Goal: Task Accomplishment & Management: Manage account settings

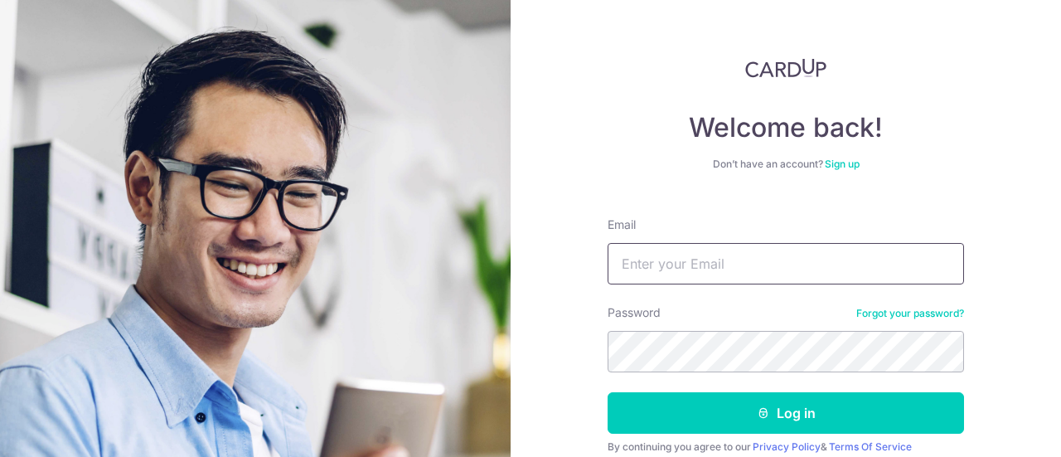
click at [628, 267] on input "Email" at bounding box center [785, 263] width 356 height 41
type input "[EMAIL_ADDRESS][DOMAIN_NAME]"
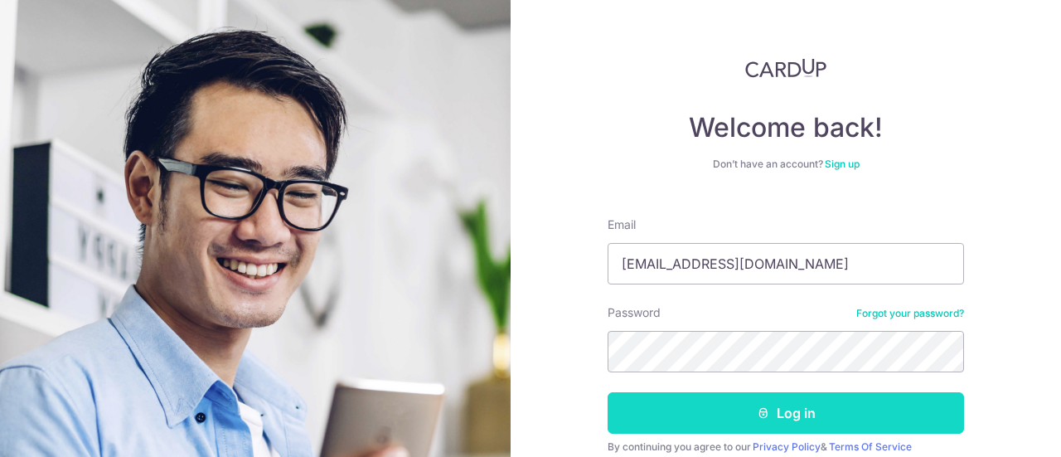
click at [711, 418] on button "Log in" at bounding box center [785, 412] width 356 height 41
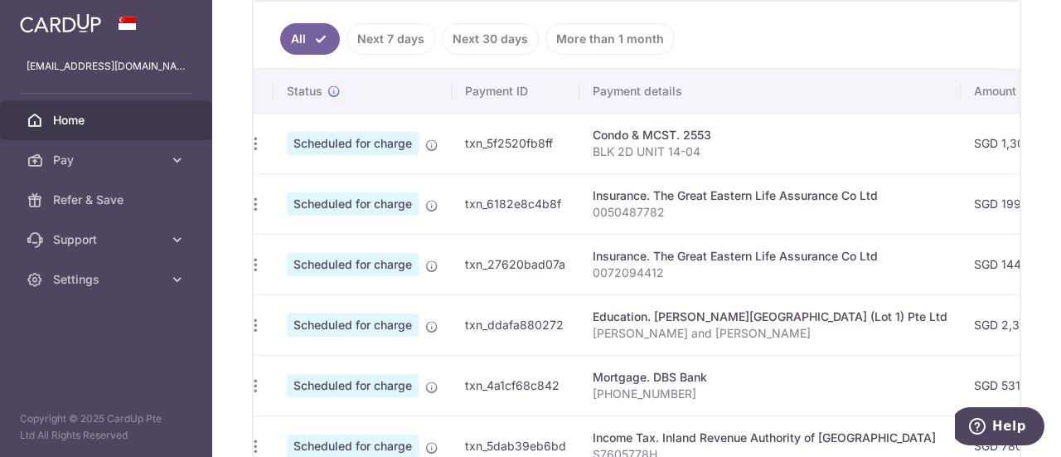
scroll to position [483, 0]
click at [254, 321] on icon "button" at bounding box center [255, 324] width 17 height 17
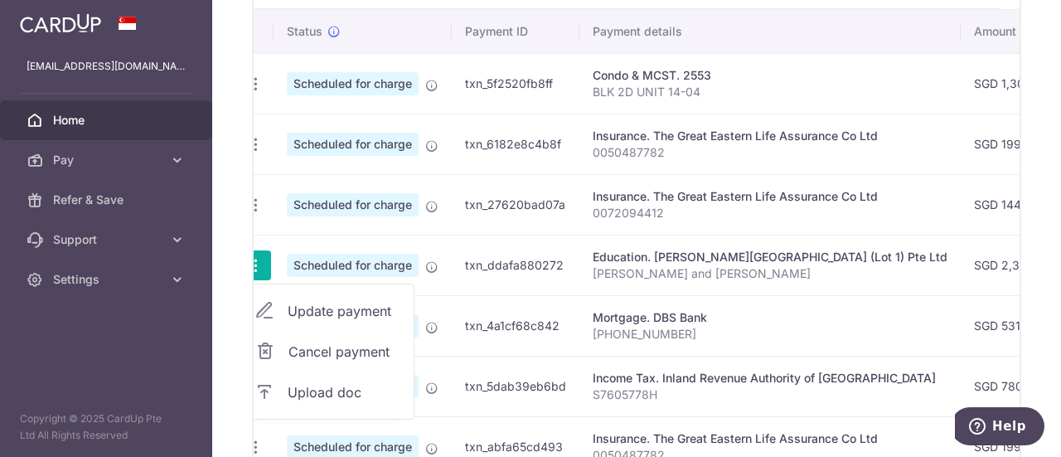
scroll to position [543, 0]
click at [355, 303] on span "Update payment" at bounding box center [344, 310] width 113 height 20
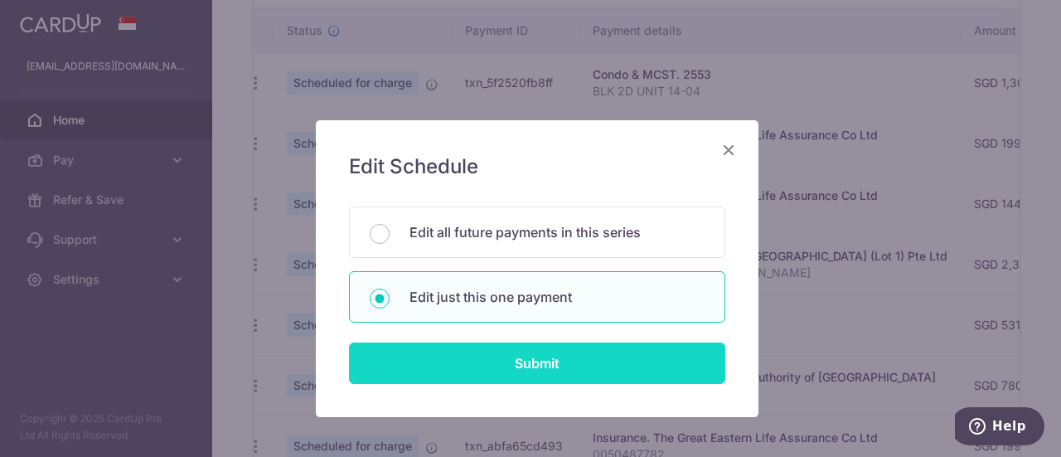
click at [494, 350] on input "Submit" at bounding box center [537, 362] width 376 height 41
radio input "true"
type input "2,373.48"
type input "[DATE]"
type input "[PERSON_NAME] and [PERSON_NAME]"
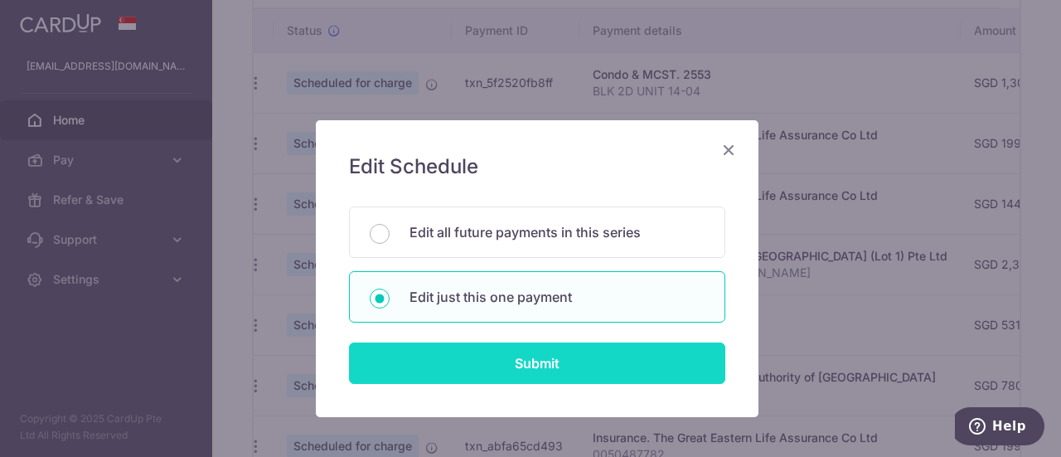
type input "REC185"
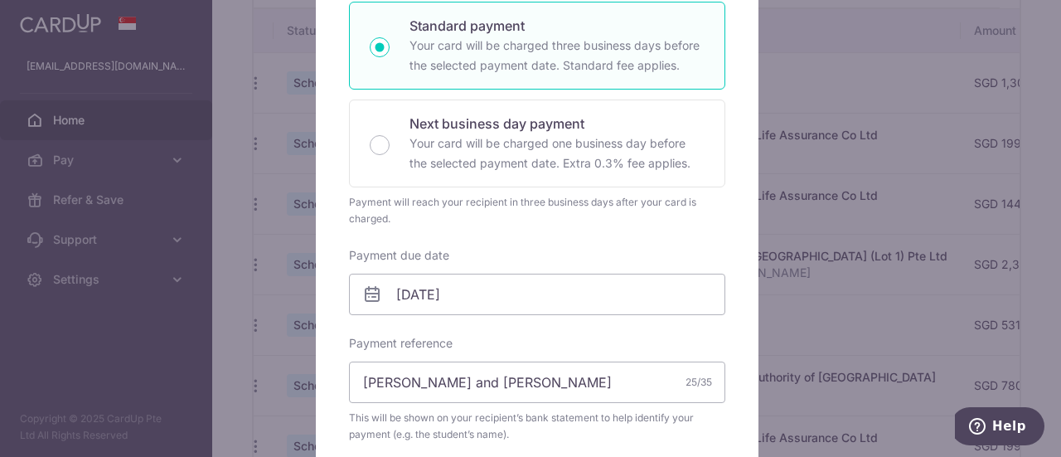
scroll to position [298, 0]
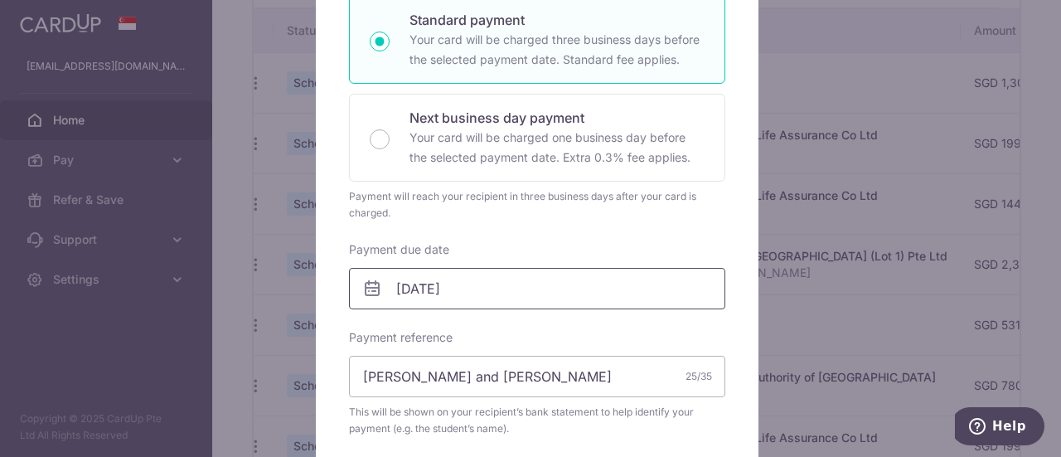
click at [481, 286] on body "[EMAIL_ADDRESS][DOMAIN_NAME] Home Pay Payments Recipients Cards Refer & Save Su…" at bounding box center [530, 228] width 1061 height 457
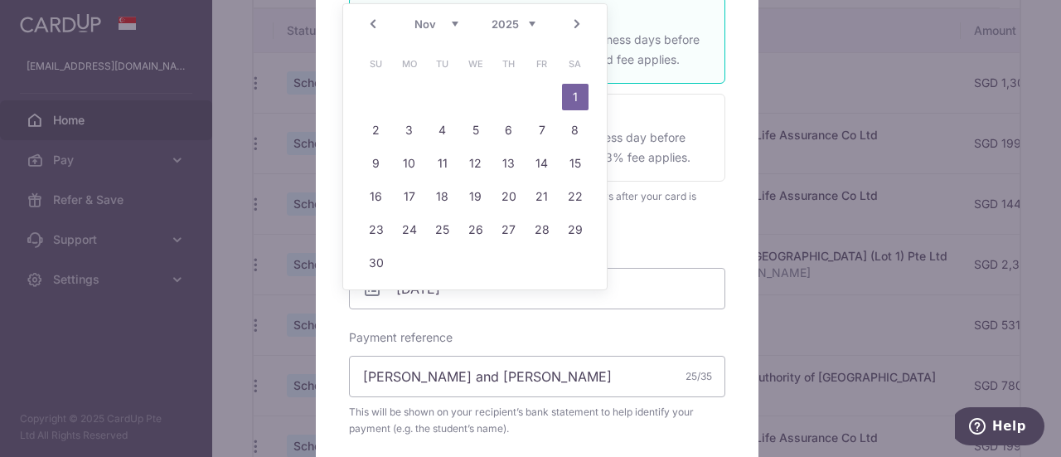
click at [368, 24] on link "Prev" at bounding box center [373, 24] width 20 height 20
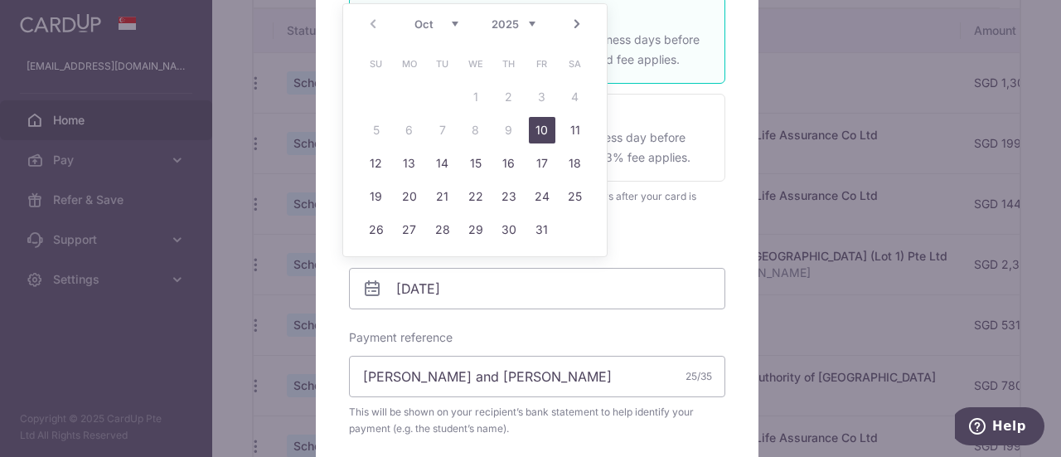
click at [548, 135] on link "10" at bounding box center [542, 130] width 27 height 27
type input "[DATE]"
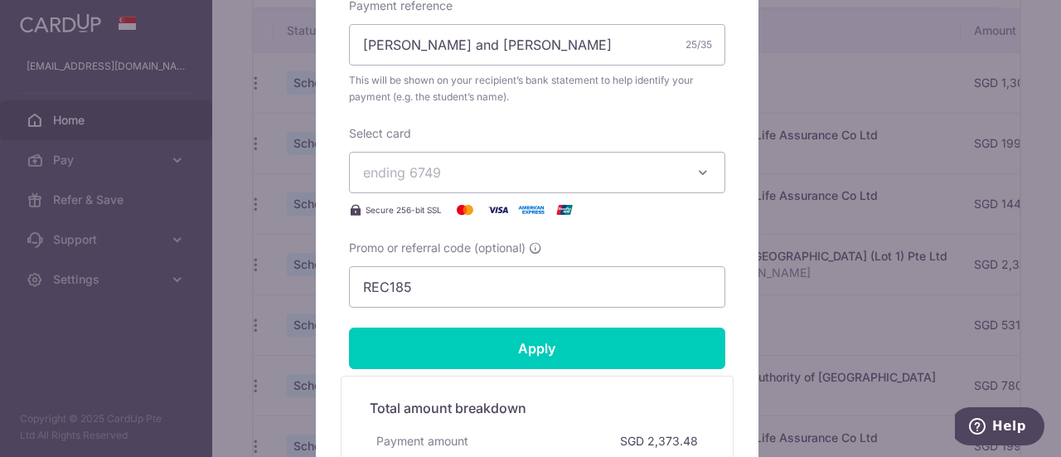
scroll to position [664, 0]
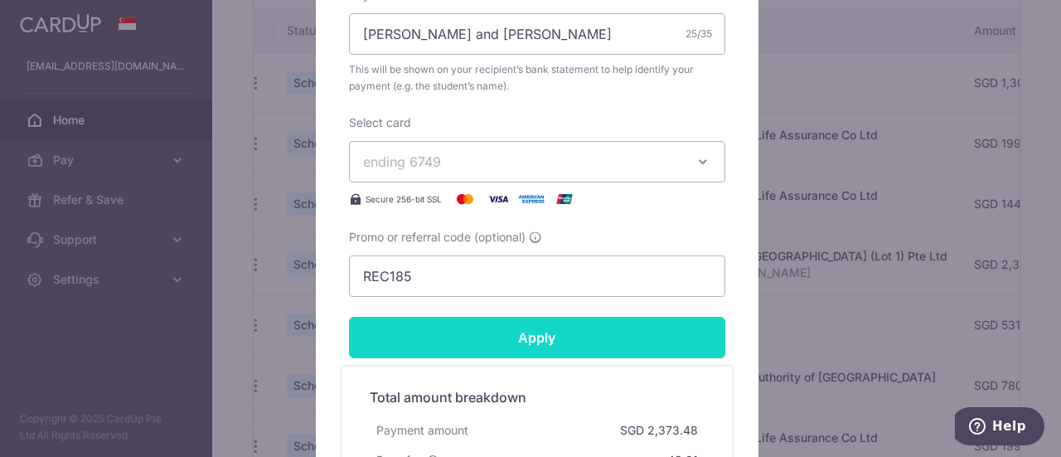
click at [568, 333] on input "Apply" at bounding box center [537, 337] width 376 height 41
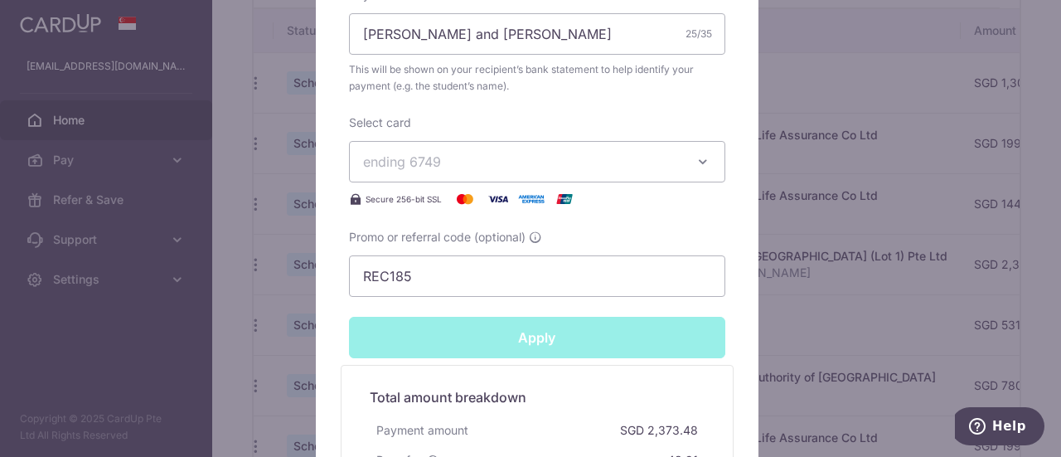
type input "Successfully Applied"
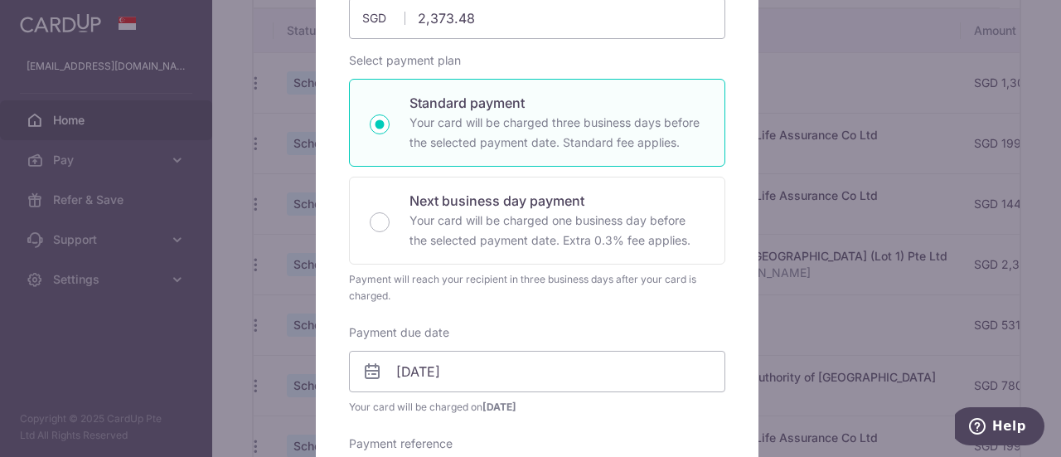
scroll to position [0, 0]
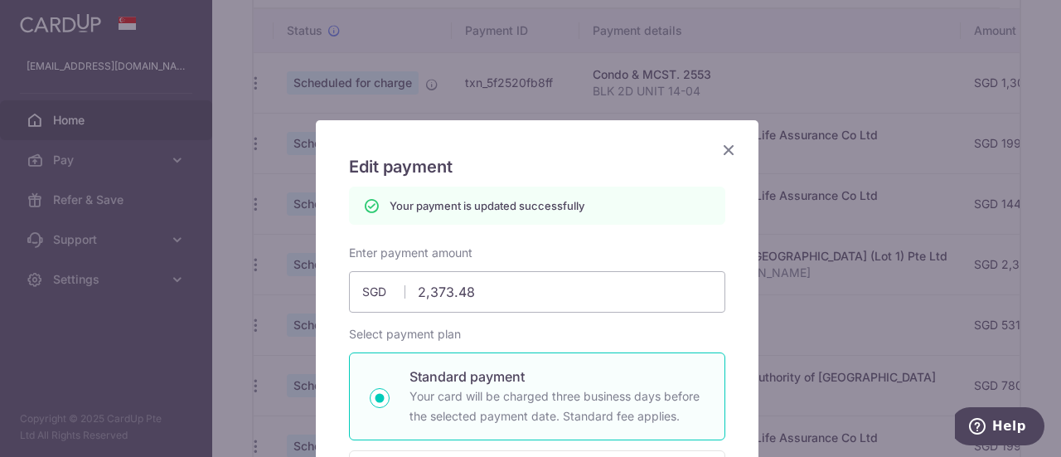
click at [723, 147] on icon "Close" at bounding box center [728, 149] width 20 height 21
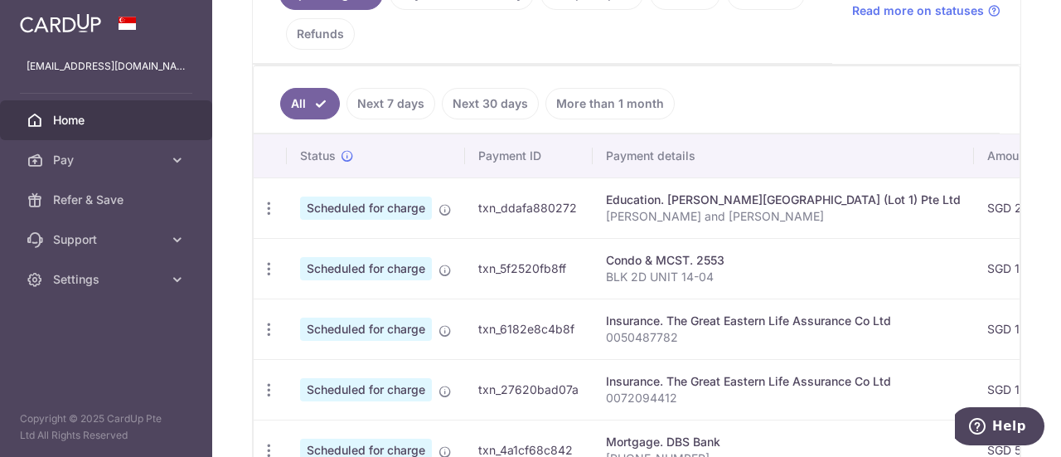
scroll to position [419, 0]
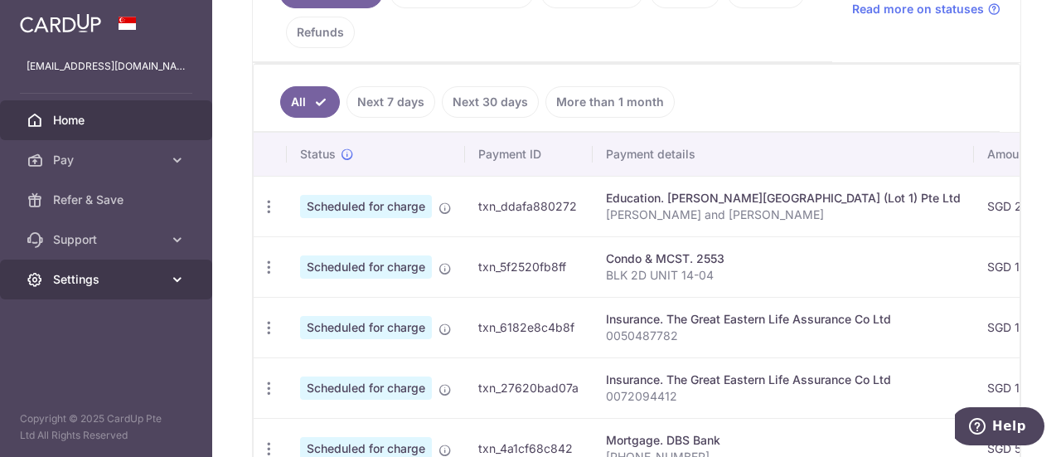
click at [181, 277] on icon at bounding box center [177, 279] width 17 height 17
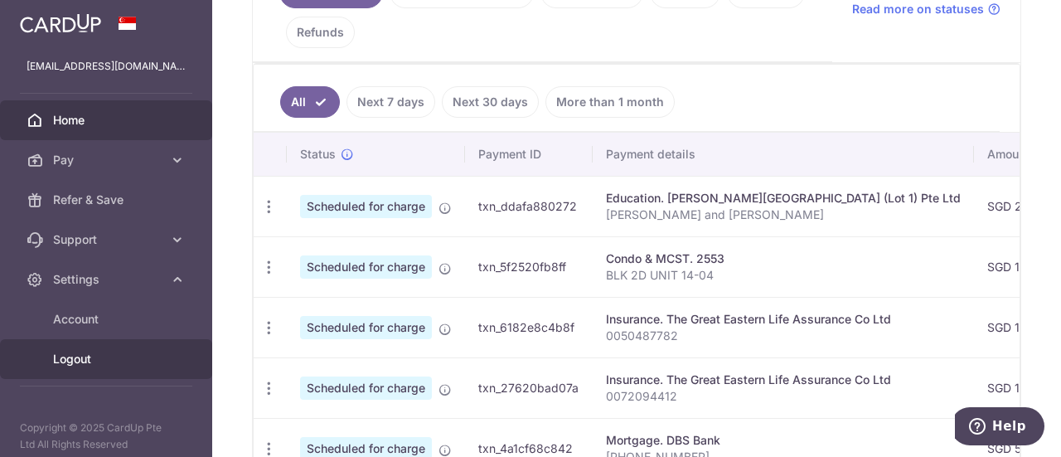
click at [119, 357] on span "Logout" at bounding box center [107, 358] width 109 height 17
